Goal: Information Seeking & Learning: Learn about a topic

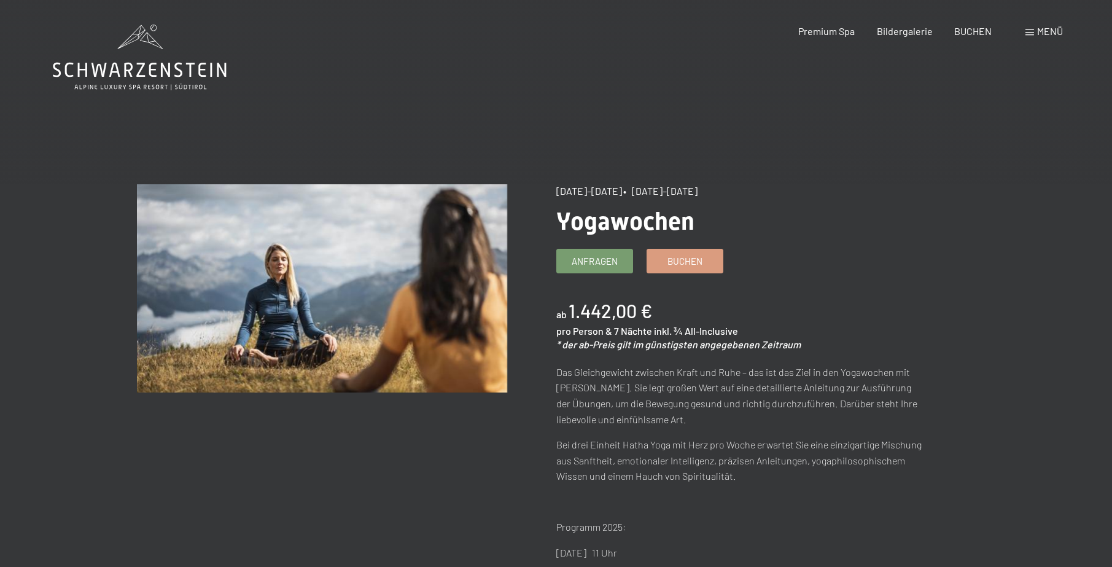
click at [142, 77] on icon at bounding box center [140, 58] width 174 height 66
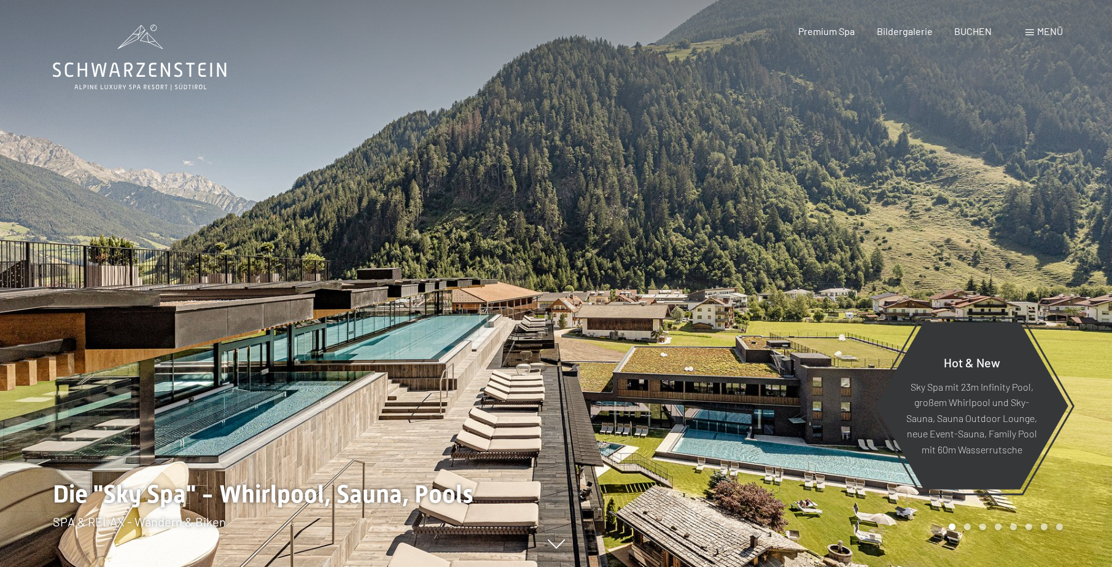
click at [1031, 34] on span at bounding box center [1029, 32] width 9 height 6
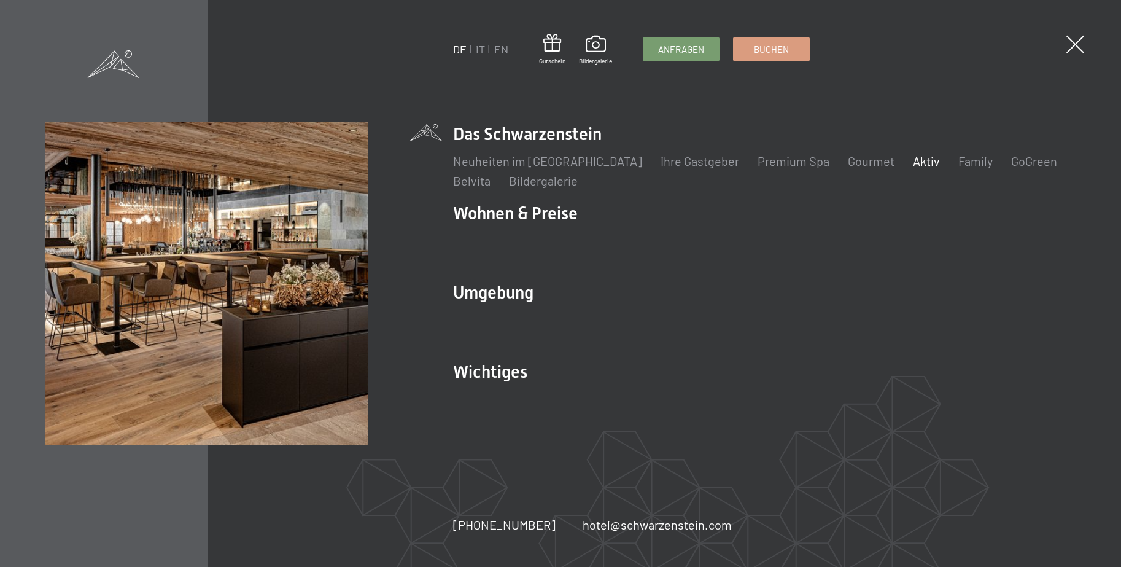
click at [913, 165] on link "Aktiv" at bounding box center [926, 160] width 27 height 15
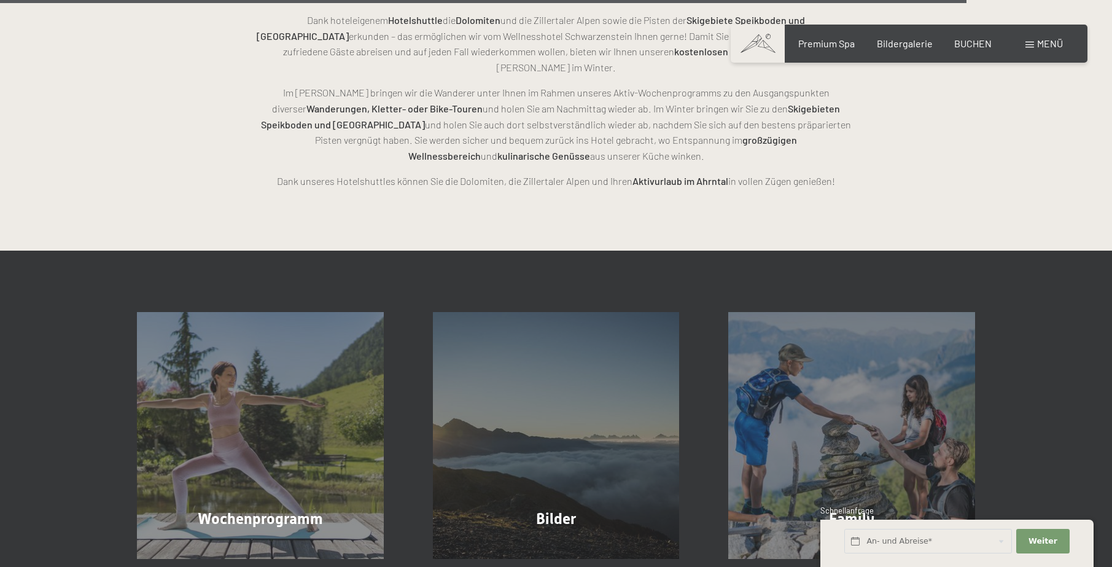
scroll to position [3192, 0]
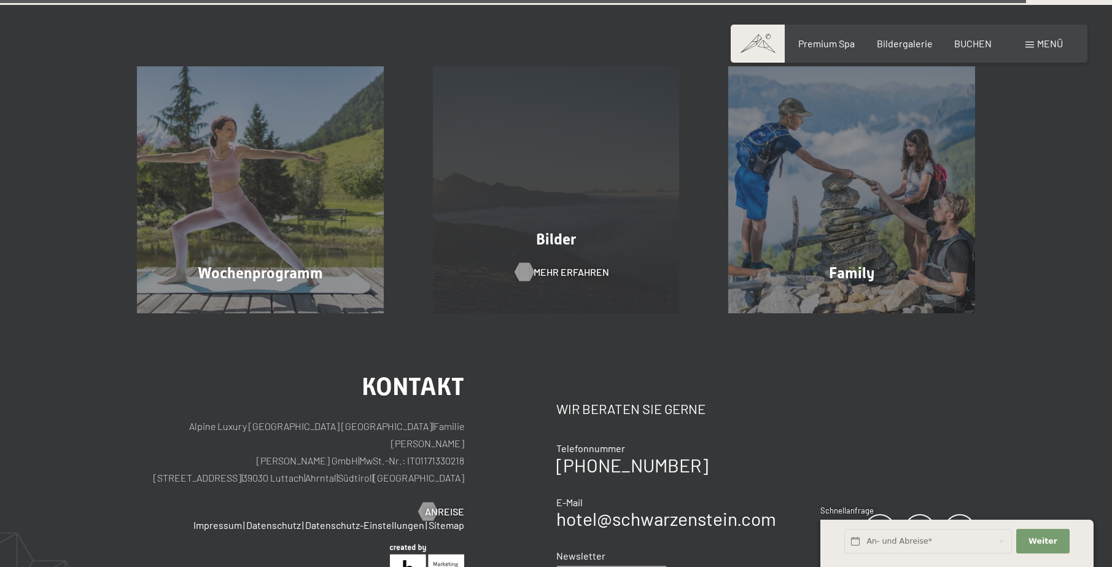
click at [549, 265] on span "Mehr erfahren" at bounding box center [571, 272] width 76 height 14
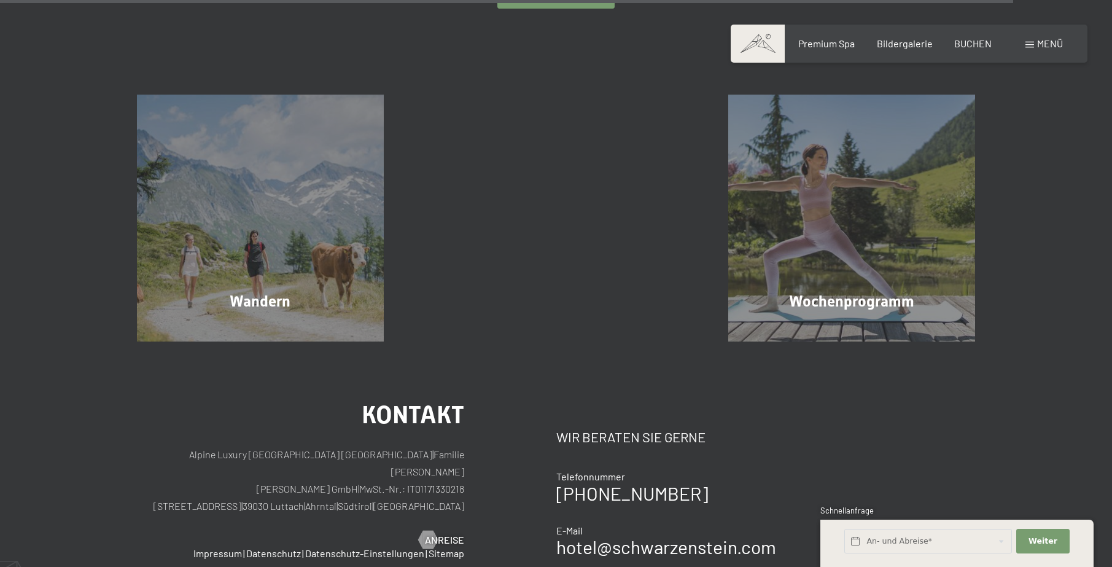
scroll to position [2885, 0]
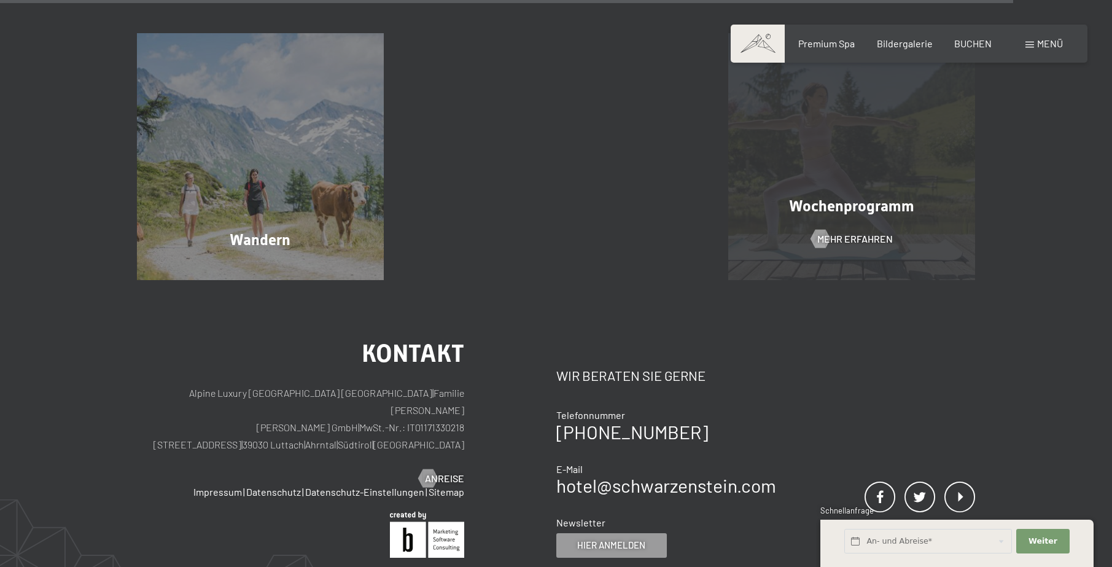
click at [819, 222] on div "Wochenprogramm Mehr erfahren" at bounding box center [851, 156] width 296 height 247
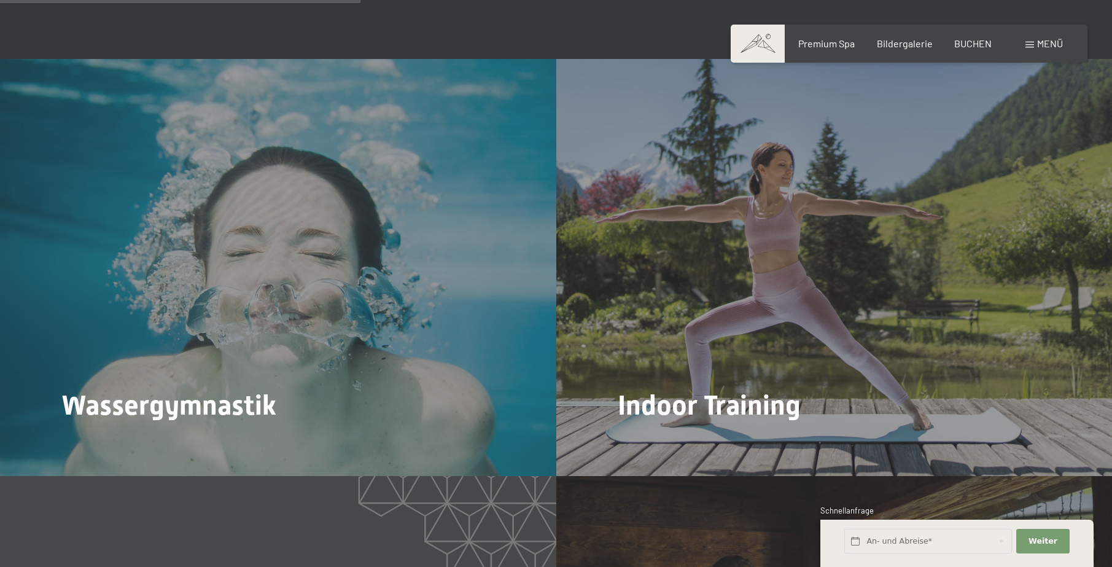
scroll to position [1903, 0]
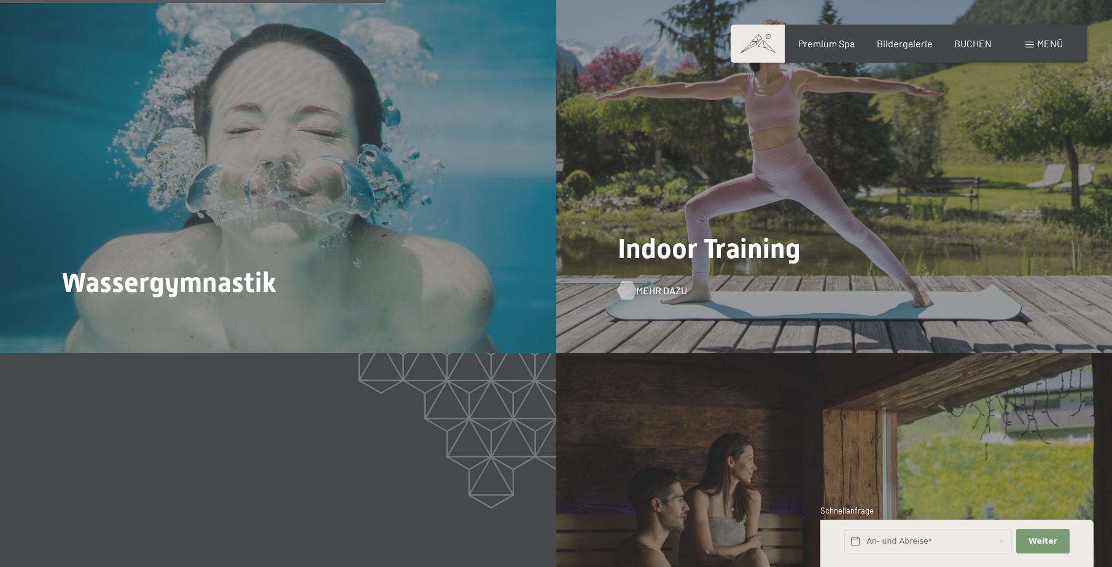
click at [670, 290] on span "Mehr dazu" at bounding box center [661, 291] width 51 height 14
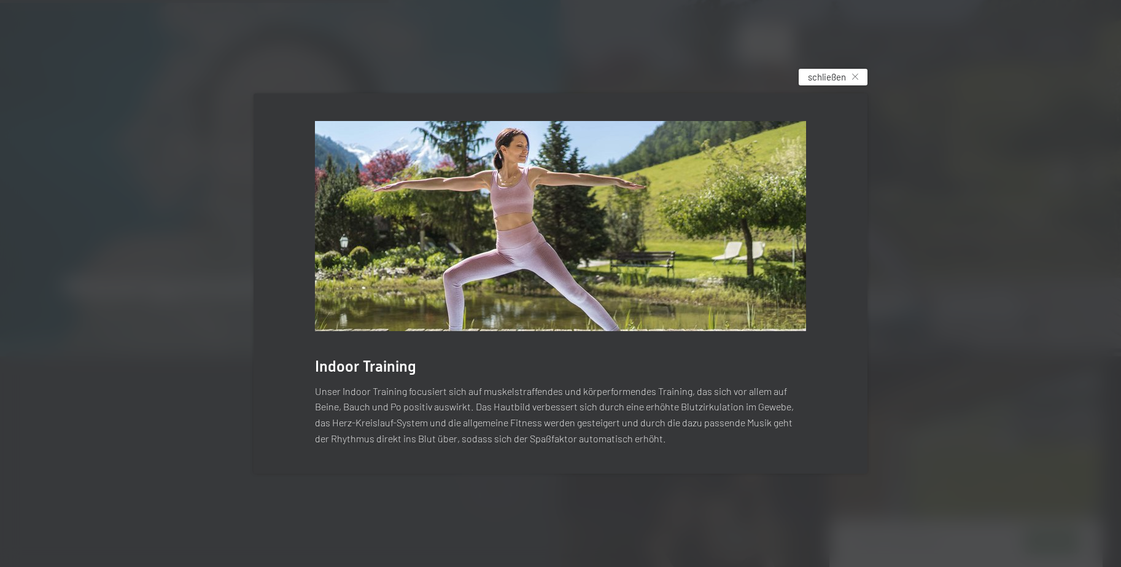
click at [822, 79] on span "schließen" at bounding box center [827, 77] width 38 height 13
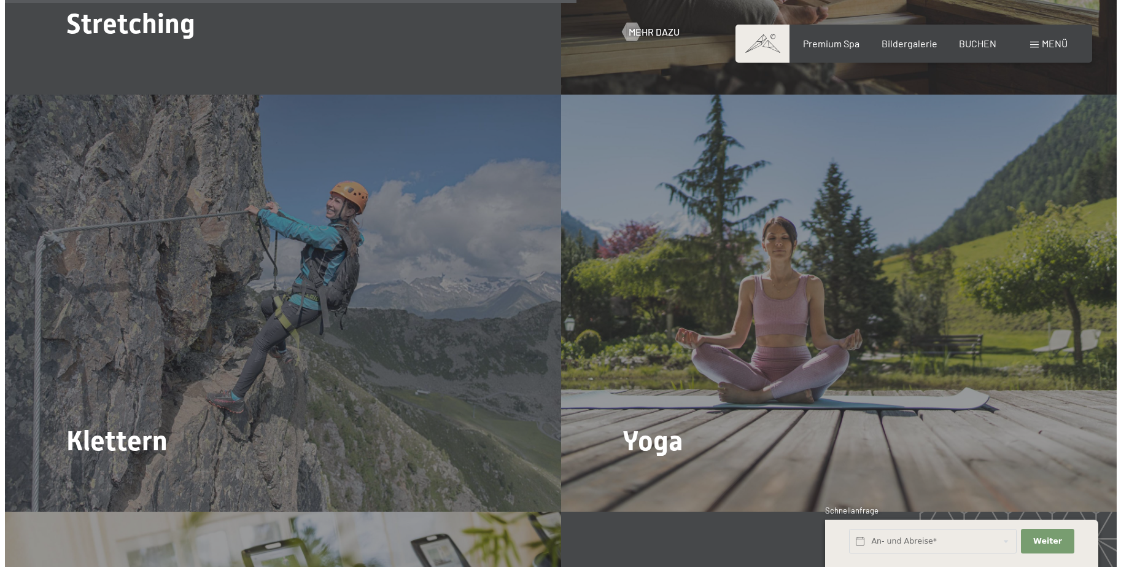
scroll to position [2824, 0]
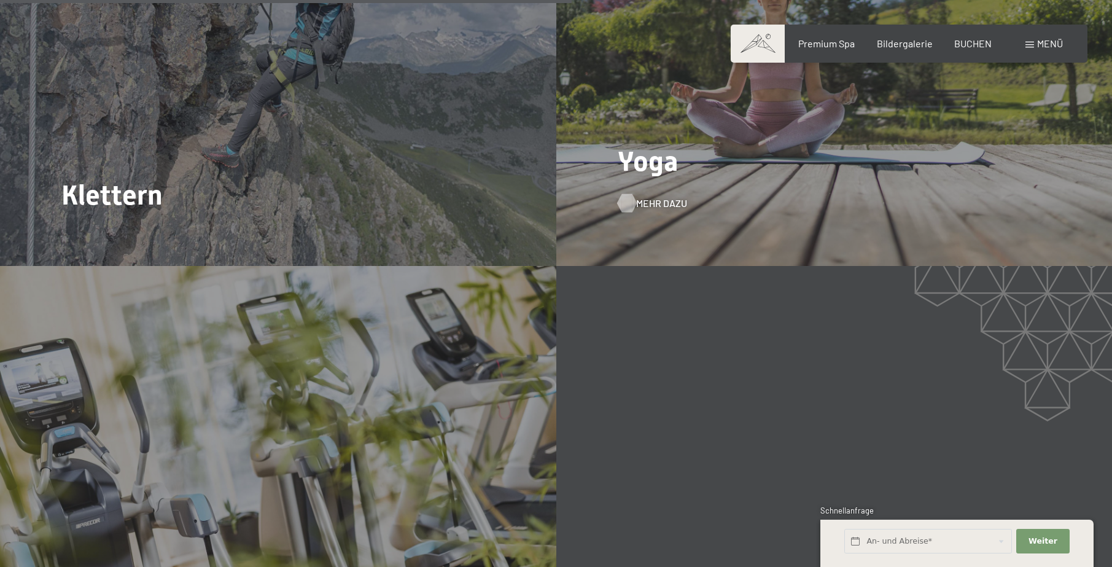
click at [663, 201] on span "Mehr dazu" at bounding box center [661, 203] width 51 height 14
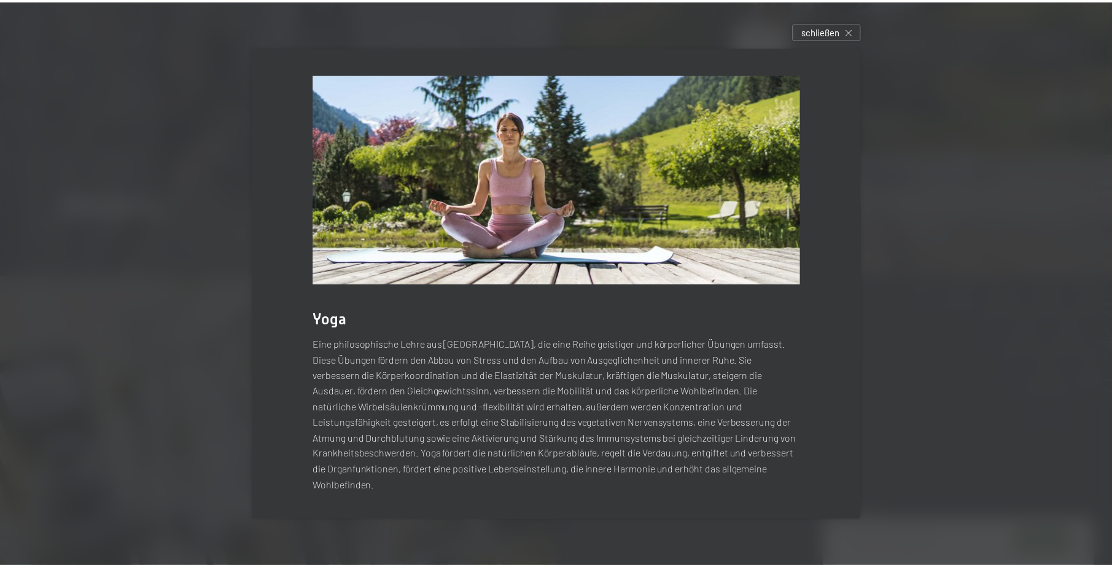
scroll to position [1, 0]
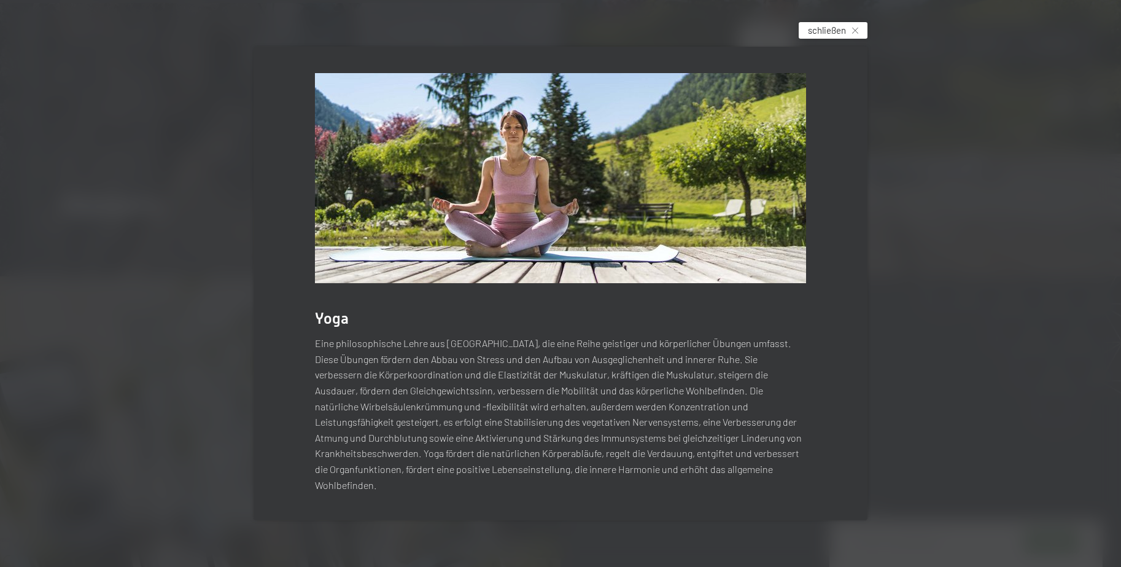
click at [851, 30] on div "schließen" at bounding box center [833, 30] width 69 height 17
